Goal: Task Accomplishment & Management: Use online tool/utility

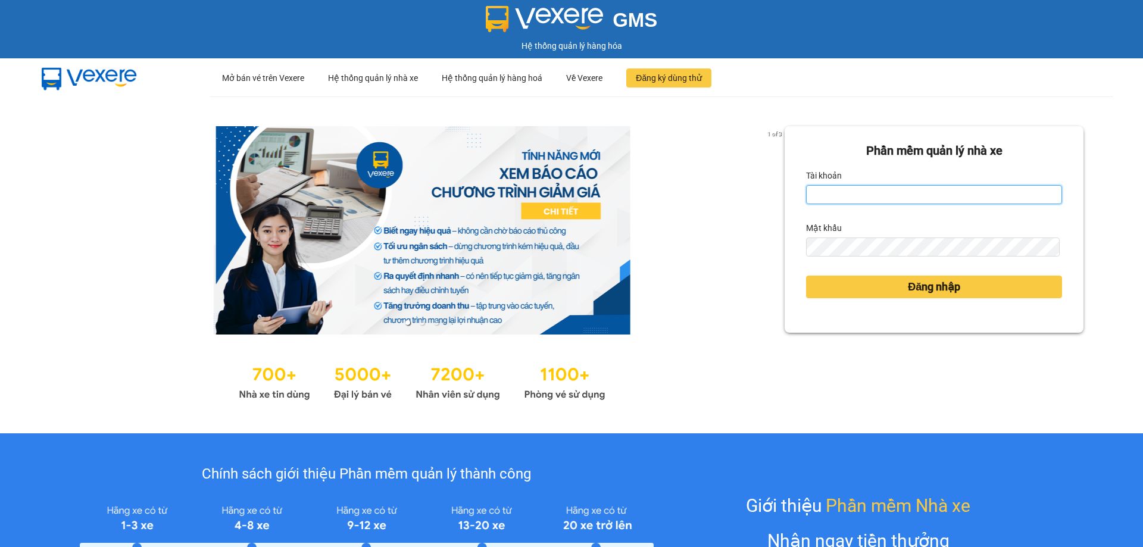
click at [695, 194] on input "Tài khoản" at bounding box center [934, 194] width 256 height 19
type input "thanhthanh.khanhphong"
click at [695, 234] on div "Mật khẩu" at bounding box center [934, 227] width 256 height 19
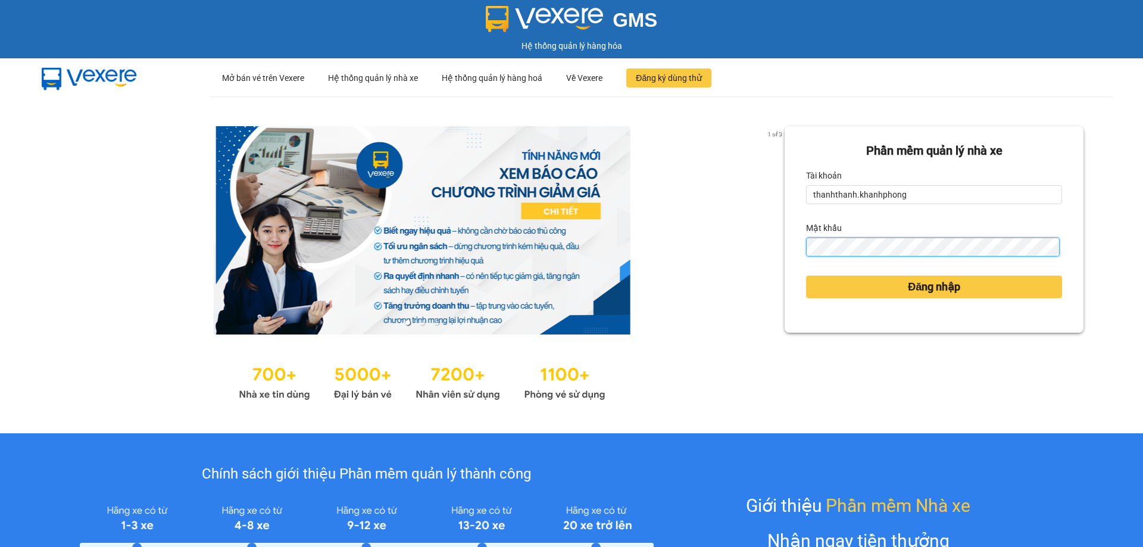
click at [695, 276] on button "Đăng nhập" at bounding box center [934, 287] width 256 height 23
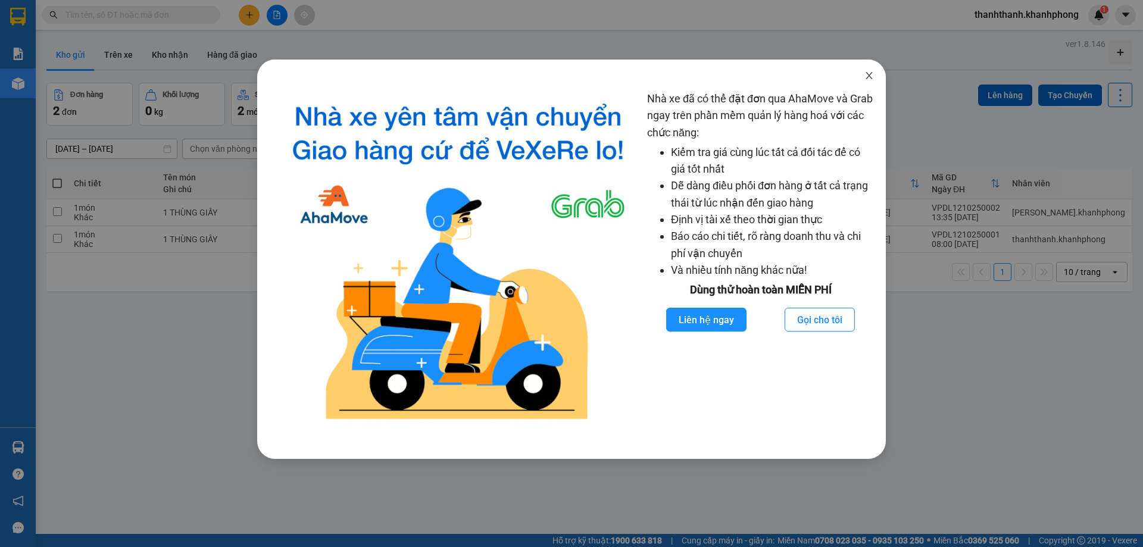
click at [695, 80] on span "Close" at bounding box center [868, 76] width 33 height 33
